Goal: Check status: Check status

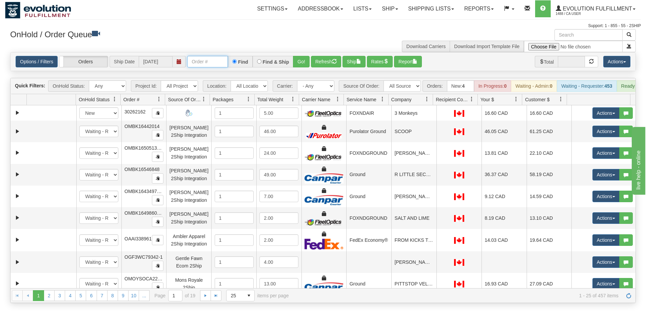
click at [197, 65] on input "text" at bounding box center [207, 62] width 41 height 12
type input "OGF3WC87778-1"
click at [297, 60] on button "Go!" at bounding box center [301, 62] width 17 height 12
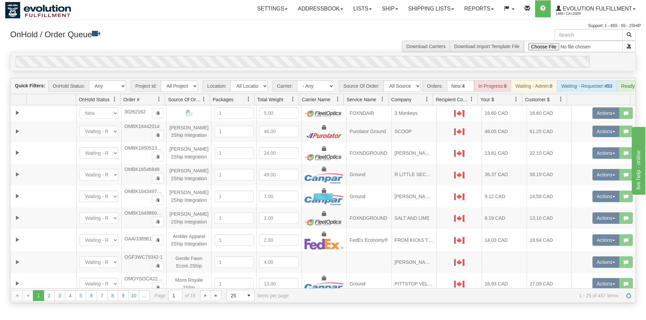
click at [299, 51] on div "OnHold / Order Queue Download Carriers Download Import Template File" at bounding box center [323, 40] width 636 height 23
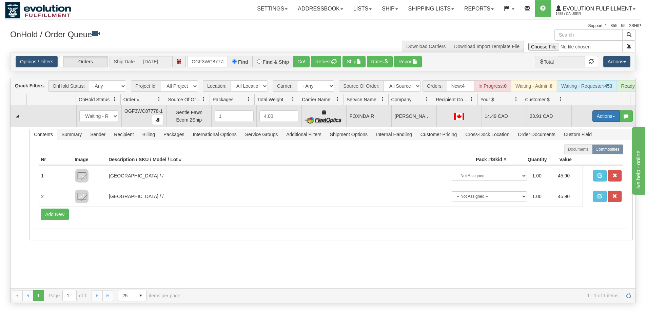
click at [601, 122] on button "Actions" at bounding box center [605, 117] width 27 height 12
click at [581, 160] on link "Ship" at bounding box center [592, 155] width 54 height 9
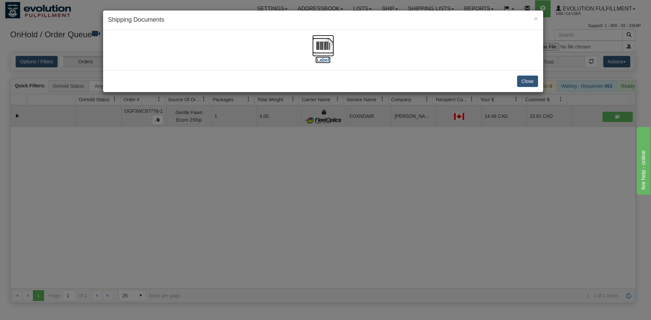
click at [327, 44] on img at bounding box center [323, 46] width 22 height 22
drag, startPoint x: 542, startPoint y: 187, endPoint x: 619, endPoint y: 0, distance: 202.0
click at [542, 186] on div "× Shipping Documents [Label] Close" at bounding box center [325, 160] width 651 height 320
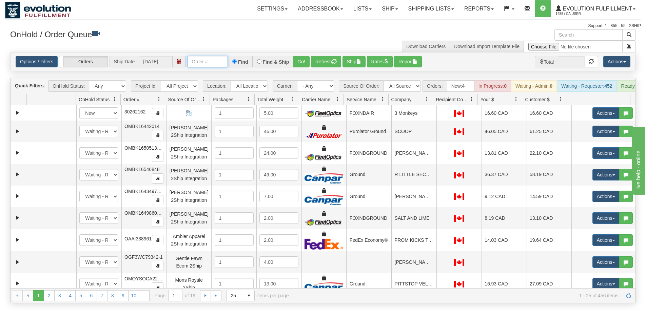
click at [211, 61] on input "text" at bounding box center [207, 62] width 41 height 12
type input "ODWD6069"
click at [153, 17] on div "Settings Shipping Preferences Fields Preferences New Addressbook Recipients" at bounding box center [378, 8] width 524 height 17
click at [299, 63] on button "Go!" at bounding box center [301, 62] width 17 height 12
